Goal: Information Seeking & Learning: Learn about a topic

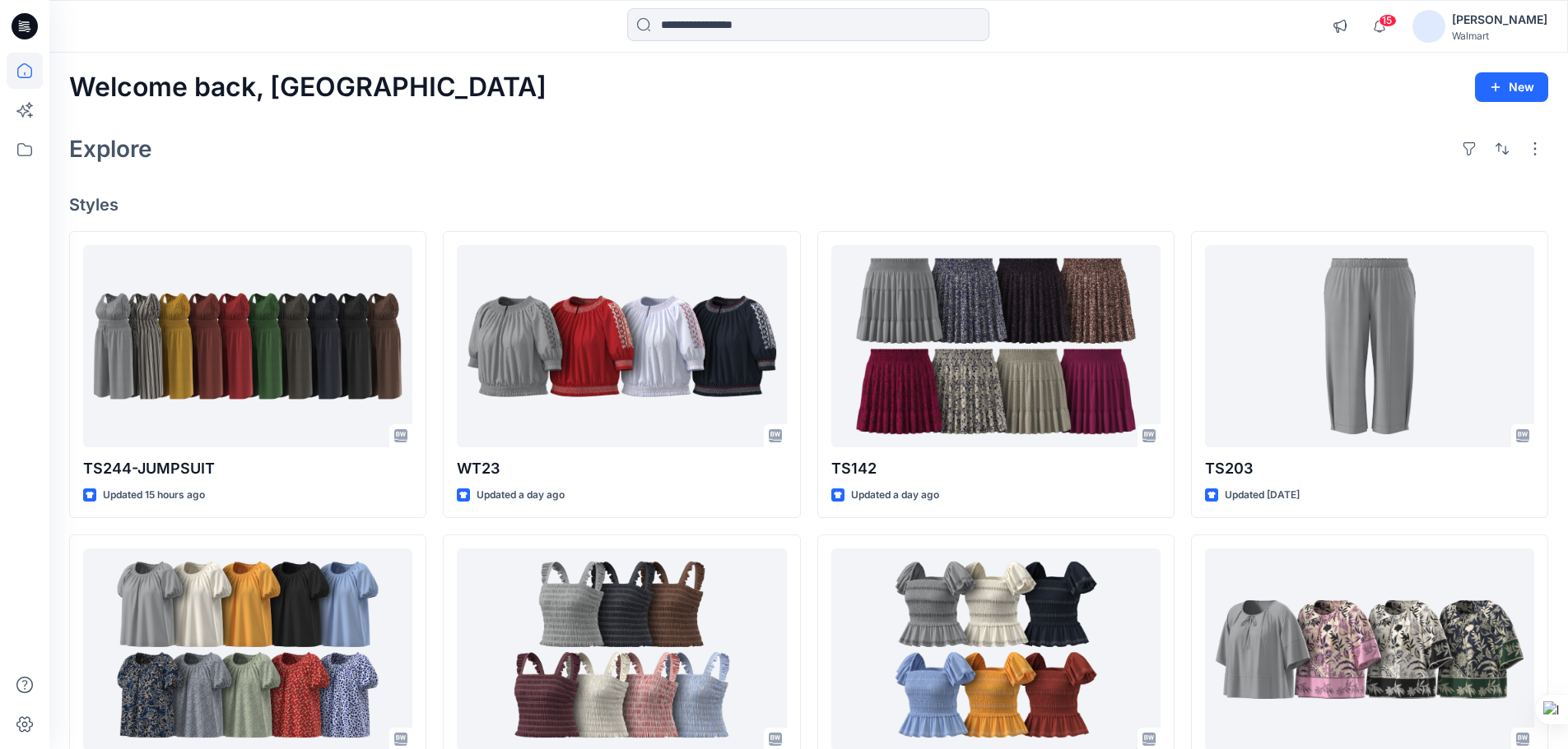
drag, startPoint x: 711, startPoint y: 42, endPoint x: 867, endPoint y: 65, distance: 157.7
click at [711, 42] on div at bounding box center [808, 26] width 362 height 36
click at [743, 26] on input at bounding box center [808, 25] width 362 height 33
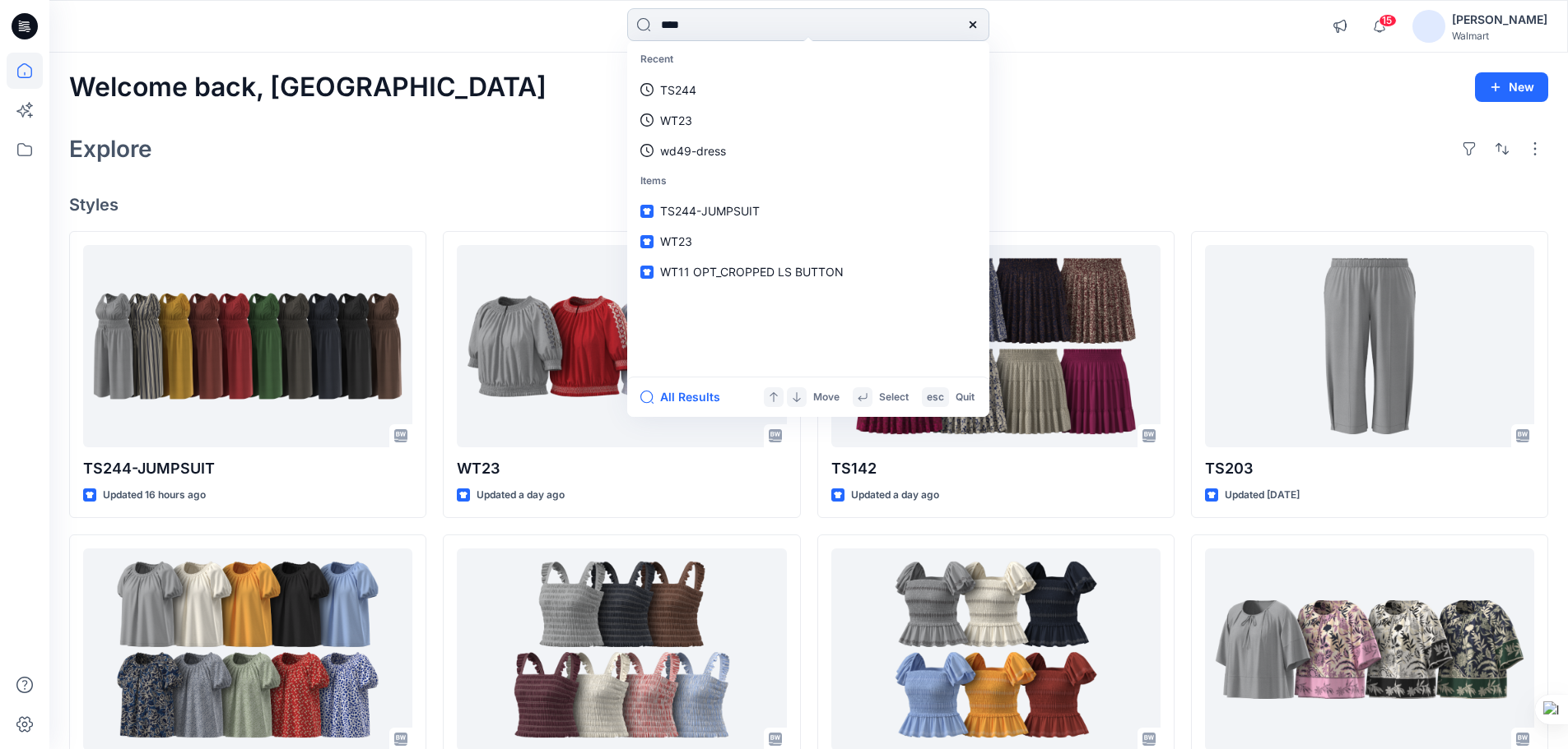
type input "*****"
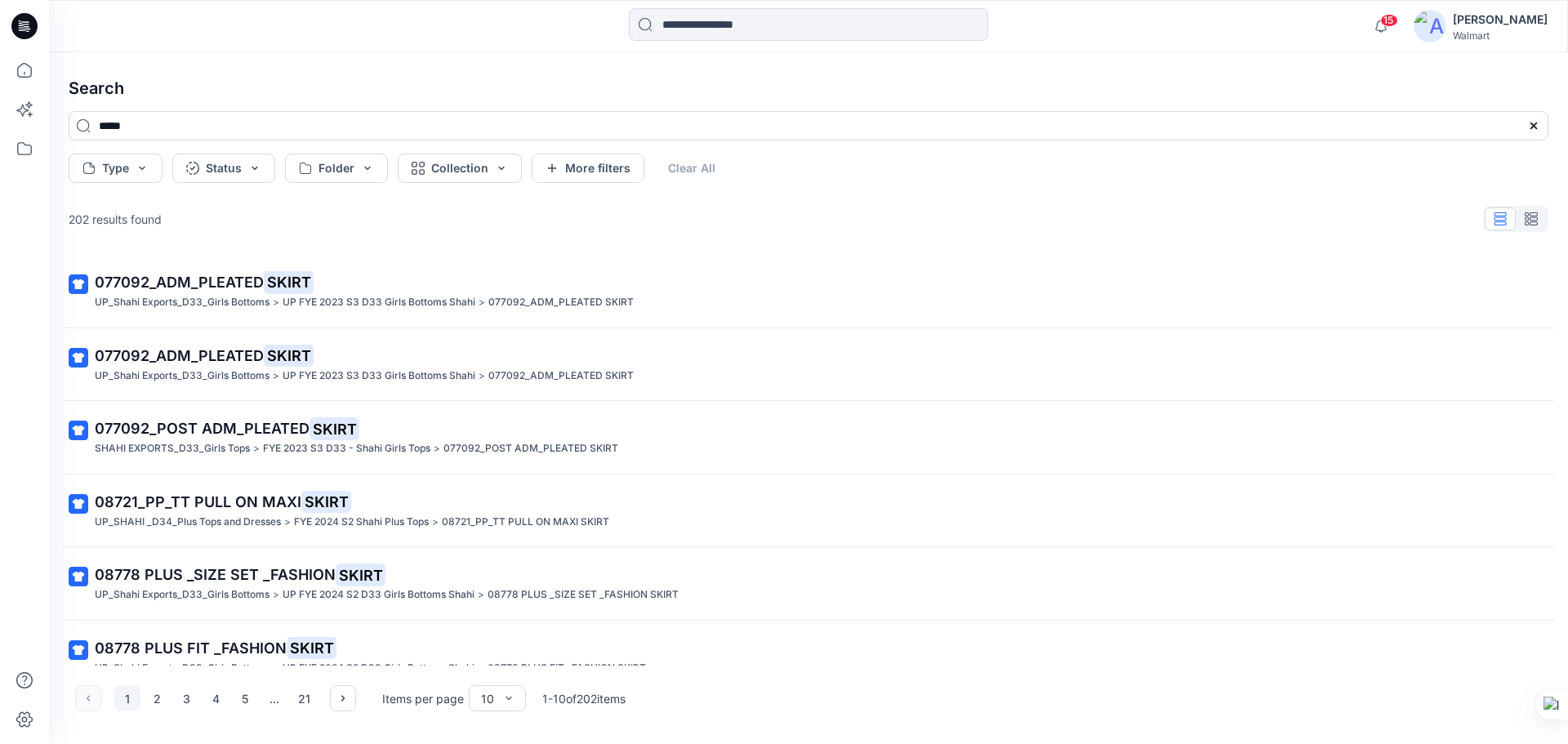
drag, startPoint x: 327, startPoint y: 432, endPoint x: 978, endPoint y: 626, distance: 679.3
click at [978, 626] on div "077092_ADM_PLEATED SKIRT UP_Shahi Exports_D33_Girls Bottoms > UP FYE 2023 S3 D3…" at bounding box center [809, 460] width 1506 height 411
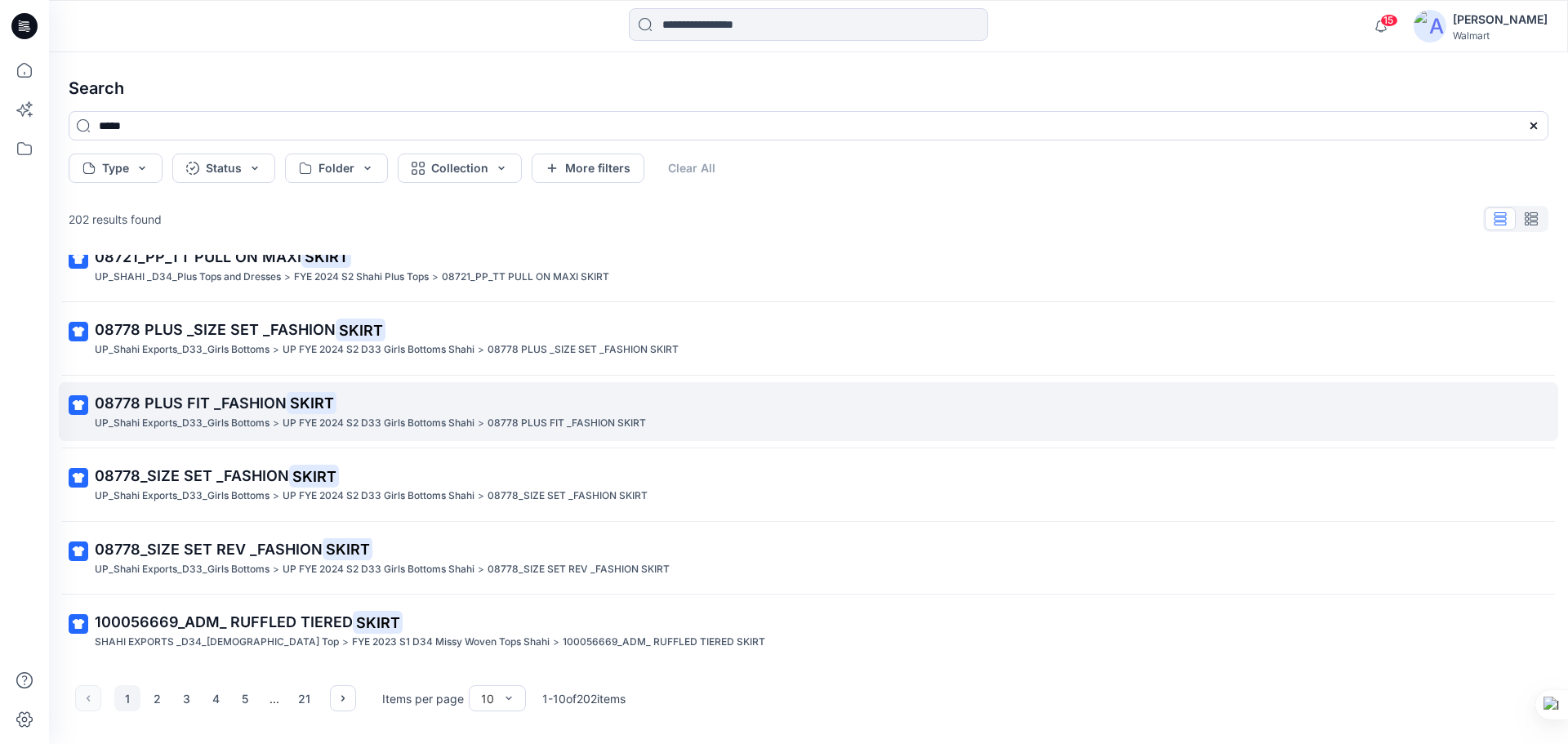
scroll to position [320, 0]
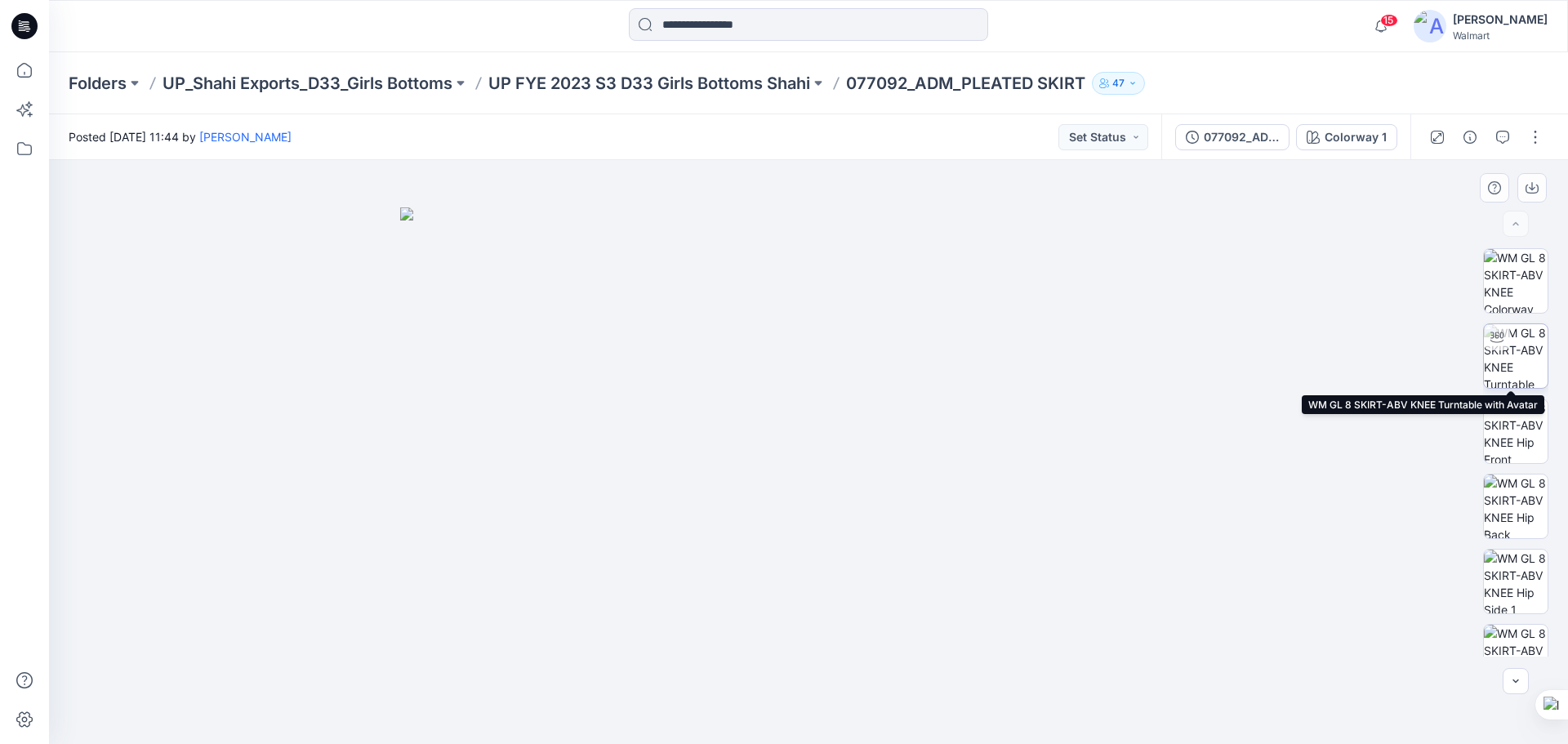
click at [1524, 357] on img at bounding box center [1516, 355] width 63 height 63
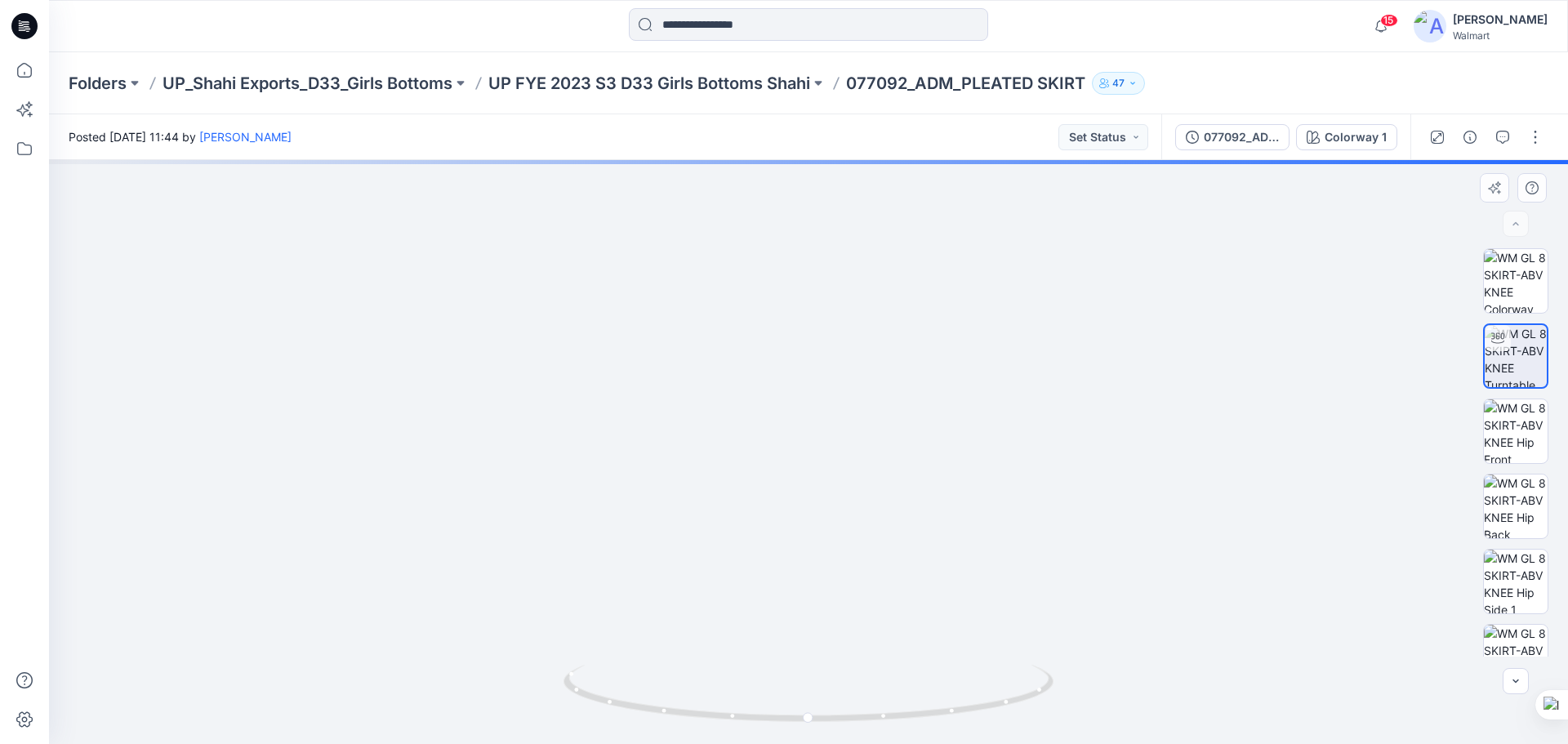
drag, startPoint x: 866, startPoint y: 403, endPoint x: 878, endPoint y: 482, distance: 79.9
click at [878, 482] on img at bounding box center [808, 435] width 778 height 619
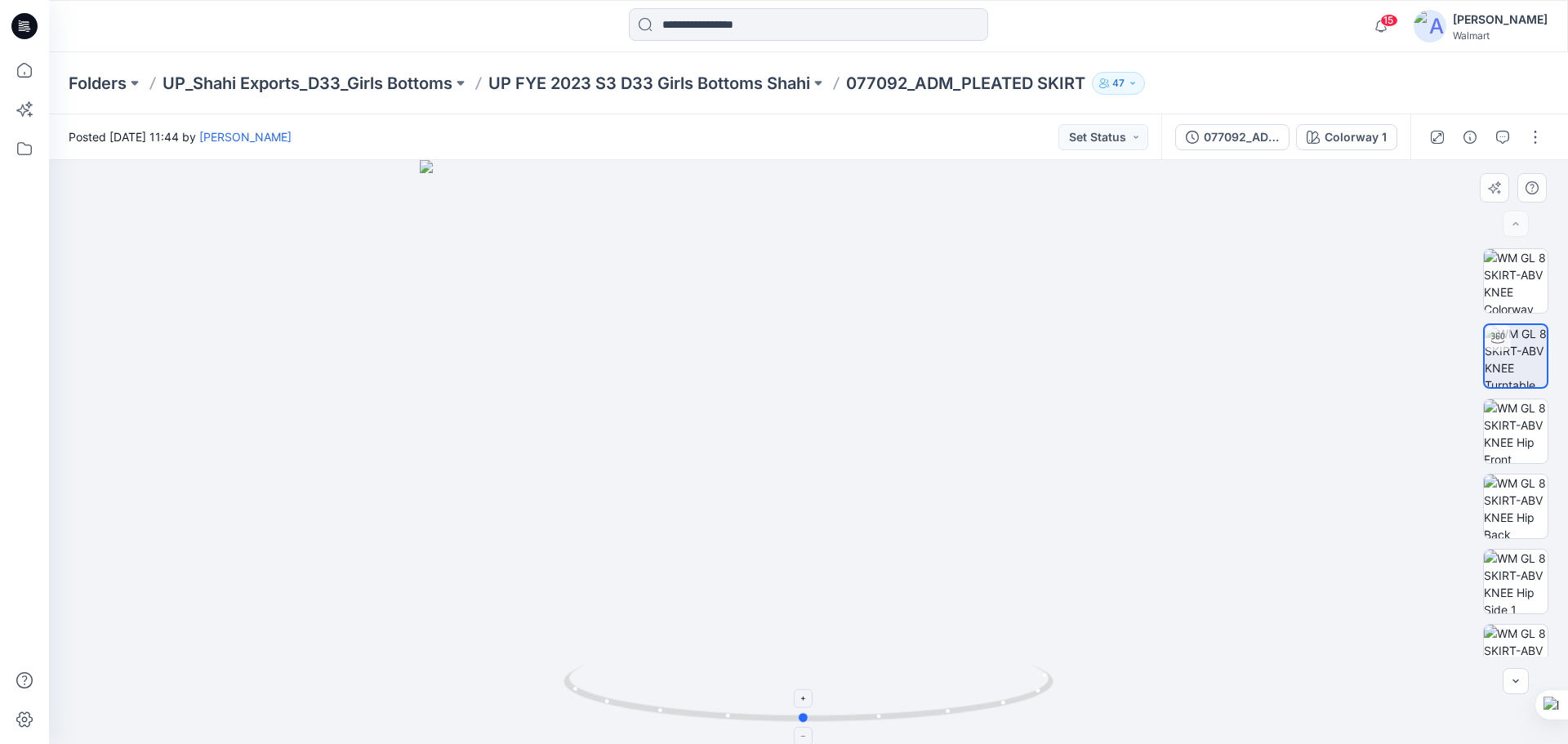
click at [893, 713] on icon at bounding box center [811, 696] width 494 height 61
drag, startPoint x: 904, startPoint y: 717, endPoint x: 476, endPoint y: 696, distance: 428.5
click at [476, 696] on div at bounding box center [808, 452] width 1519 height 584
